Goal: Check status: Check status

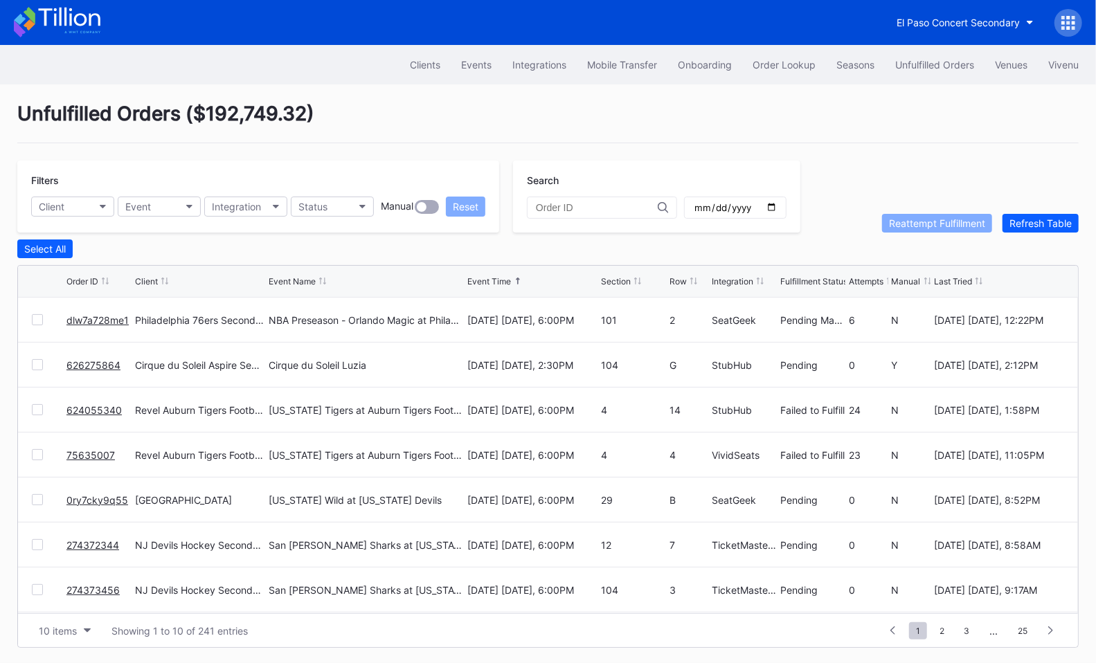
click at [99, 360] on link "626275864" at bounding box center [93, 365] width 54 height 12
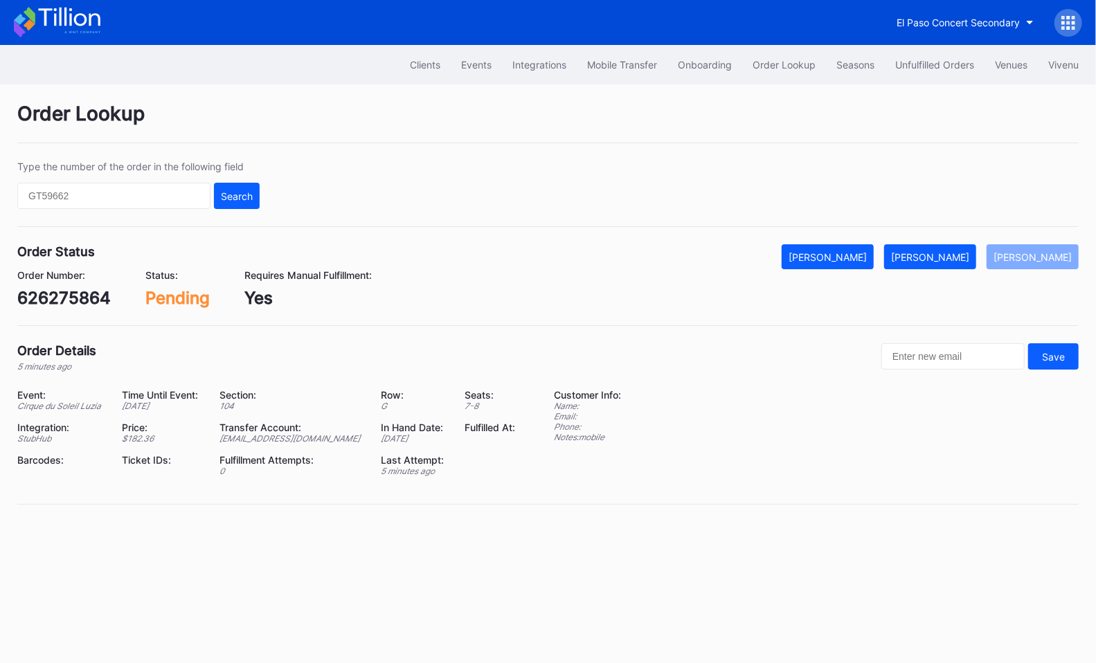
click at [53, 291] on div "626275864" at bounding box center [63, 298] width 93 height 20
copy div "626275864"
click at [953, 248] on button "Mark Fulfilled" at bounding box center [930, 256] width 92 height 25
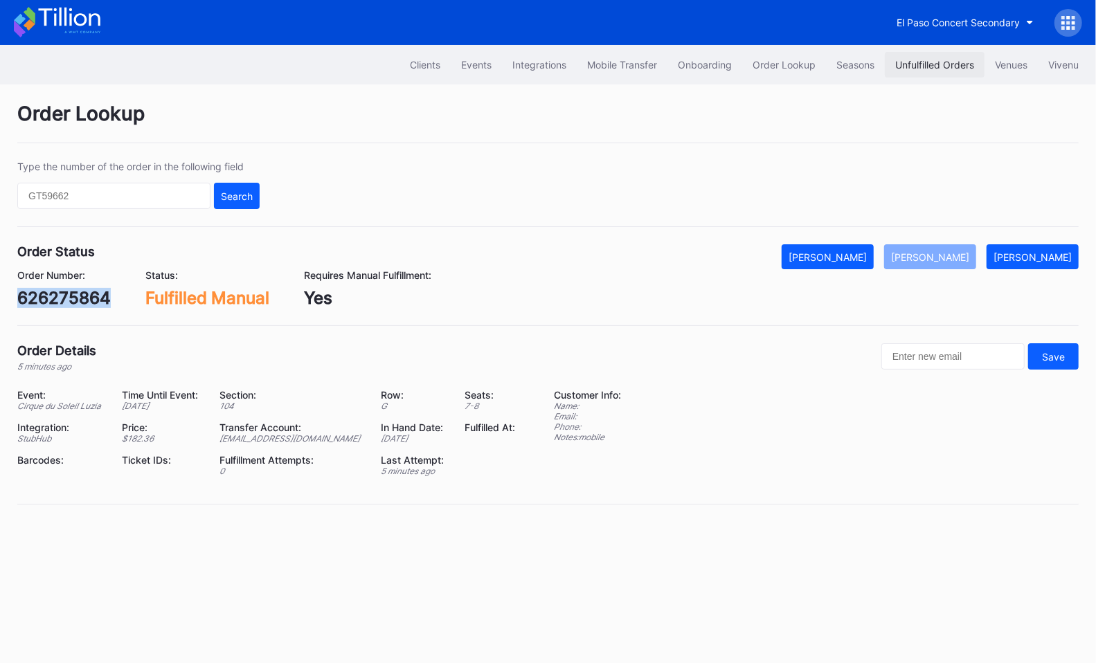
click at [913, 69] on div "Unfulfilled Orders" at bounding box center [934, 65] width 79 height 12
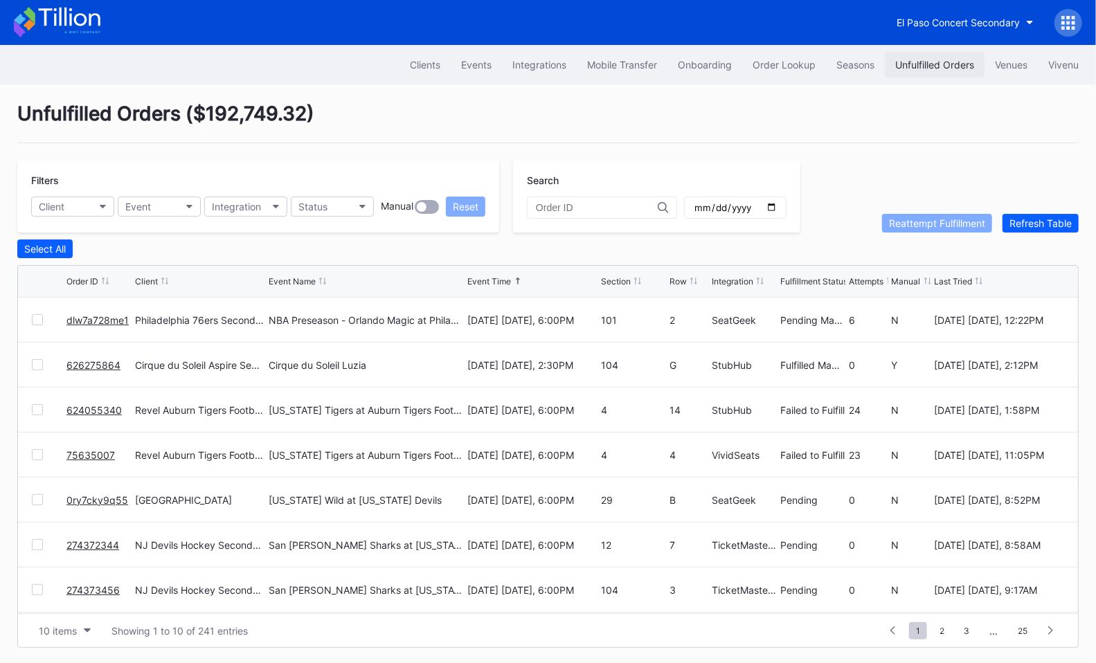
click at [921, 61] on div "Unfulfilled Orders" at bounding box center [934, 65] width 79 height 12
